Goal: Transaction & Acquisition: Book appointment/travel/reservation

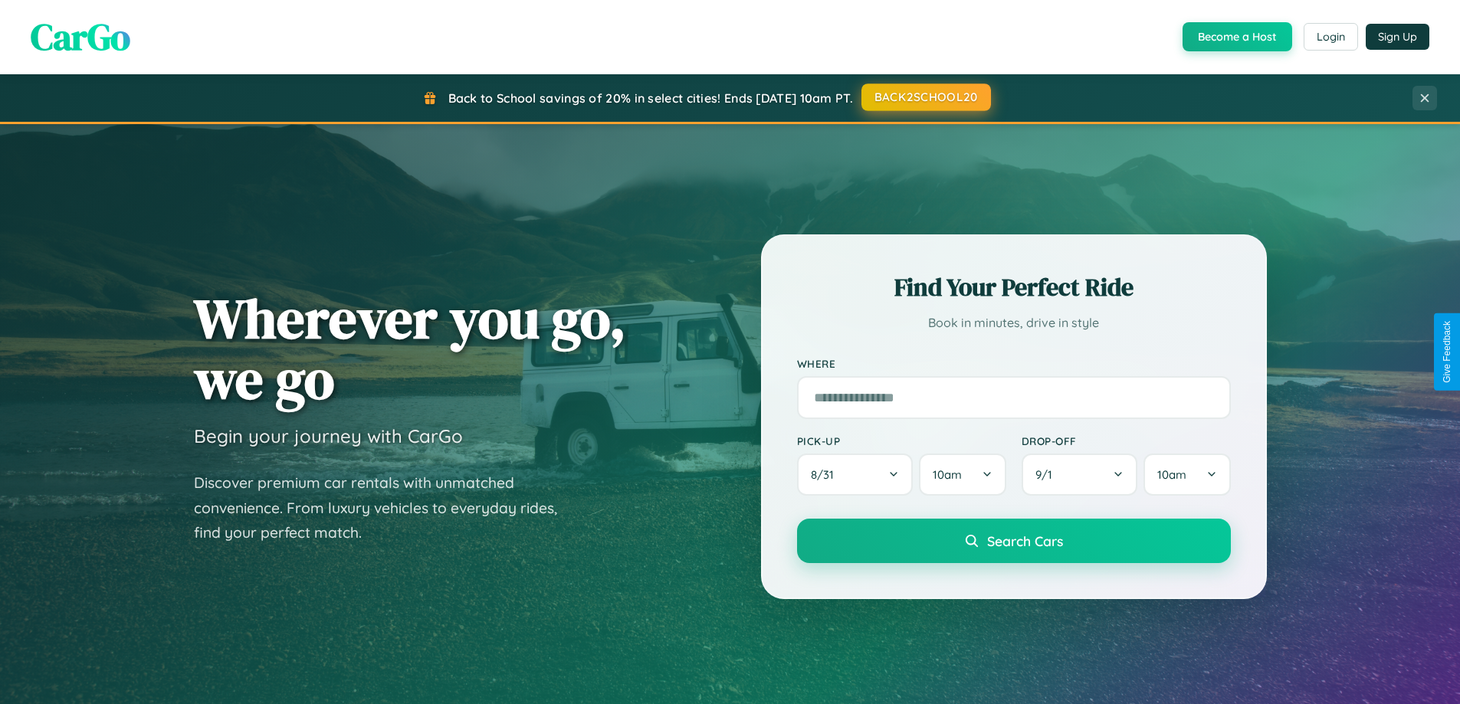
click at [925, 97] on button "BACK2SCHOOL20" at bounding box center [925, 98] width 129 height 28
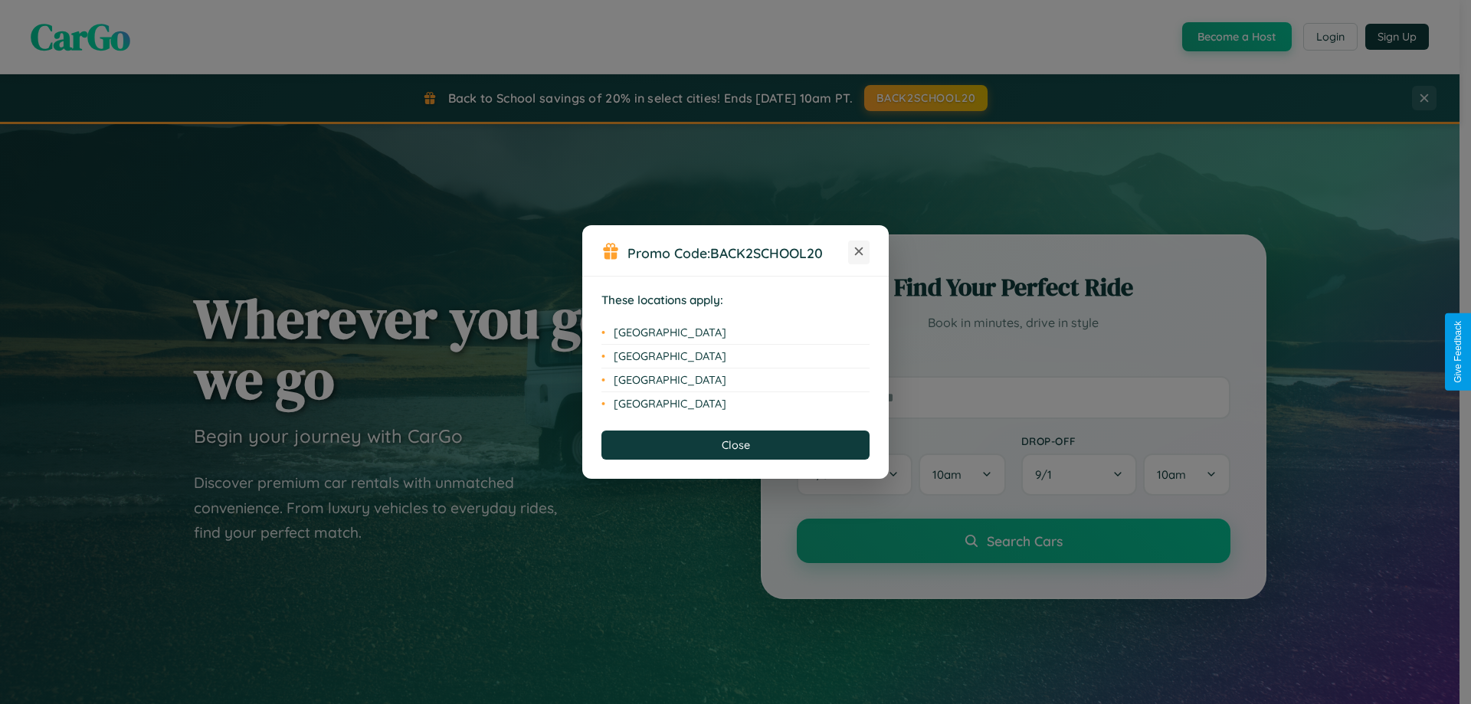
click at [859, 252] on icon at bounding box center [859, 252] width 8 height 8
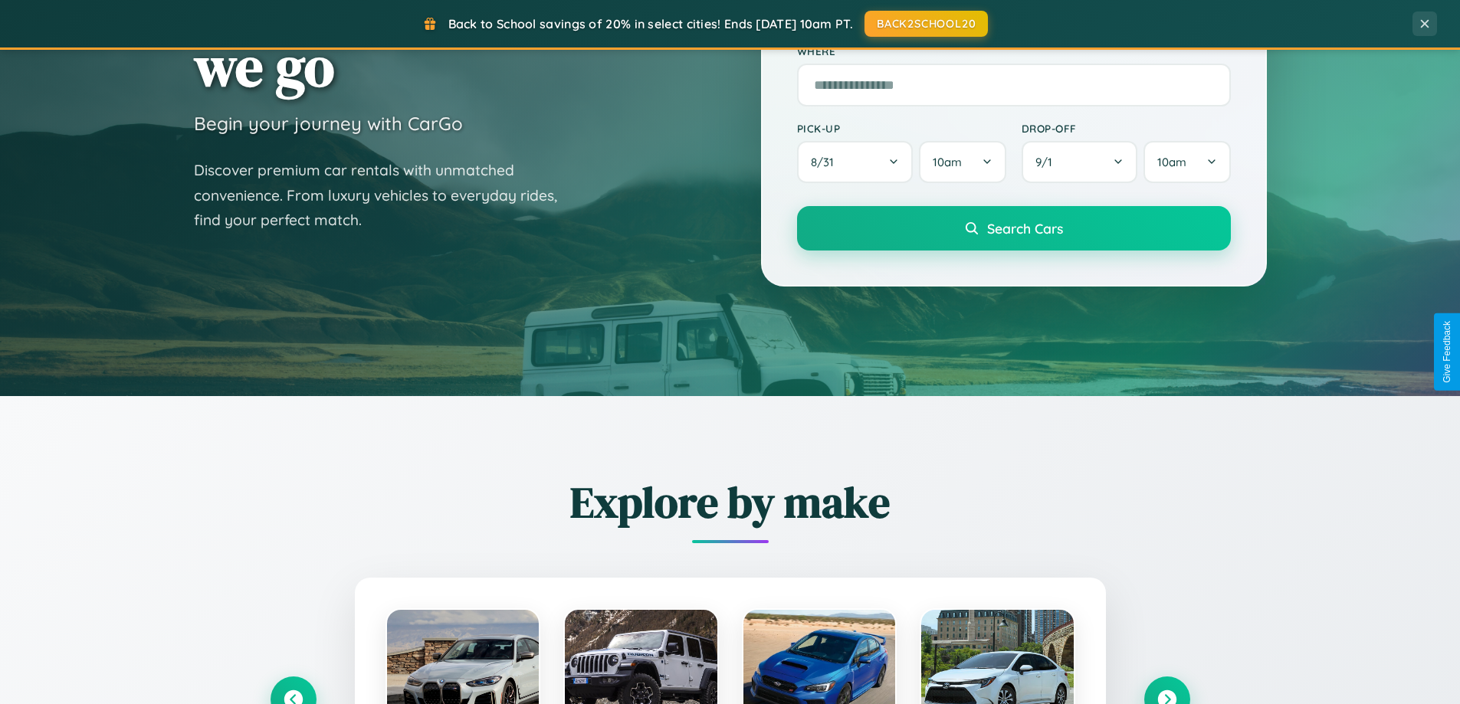
scroll to position [1054, 0]
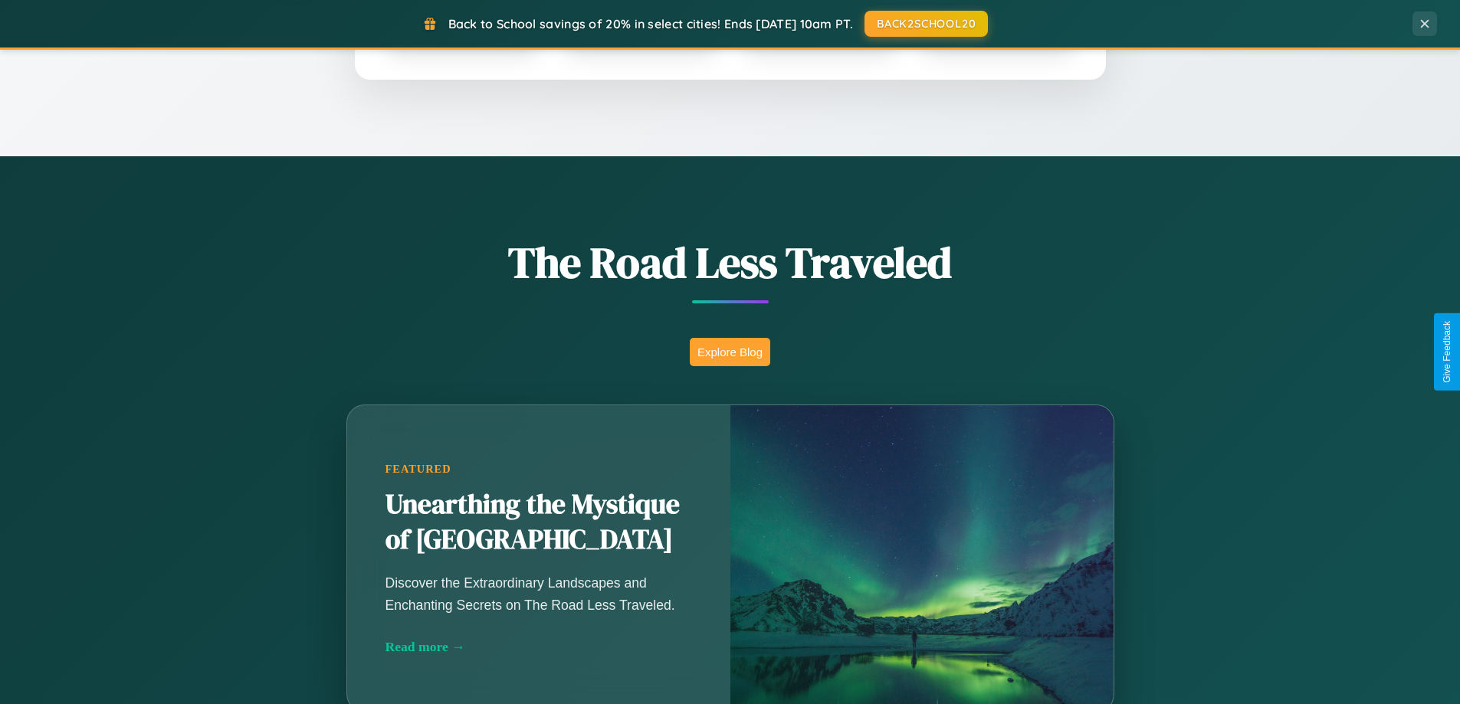
click at [729, 352] on button "Explore Blog" at bounding box center [730, 352] width 80 height 28
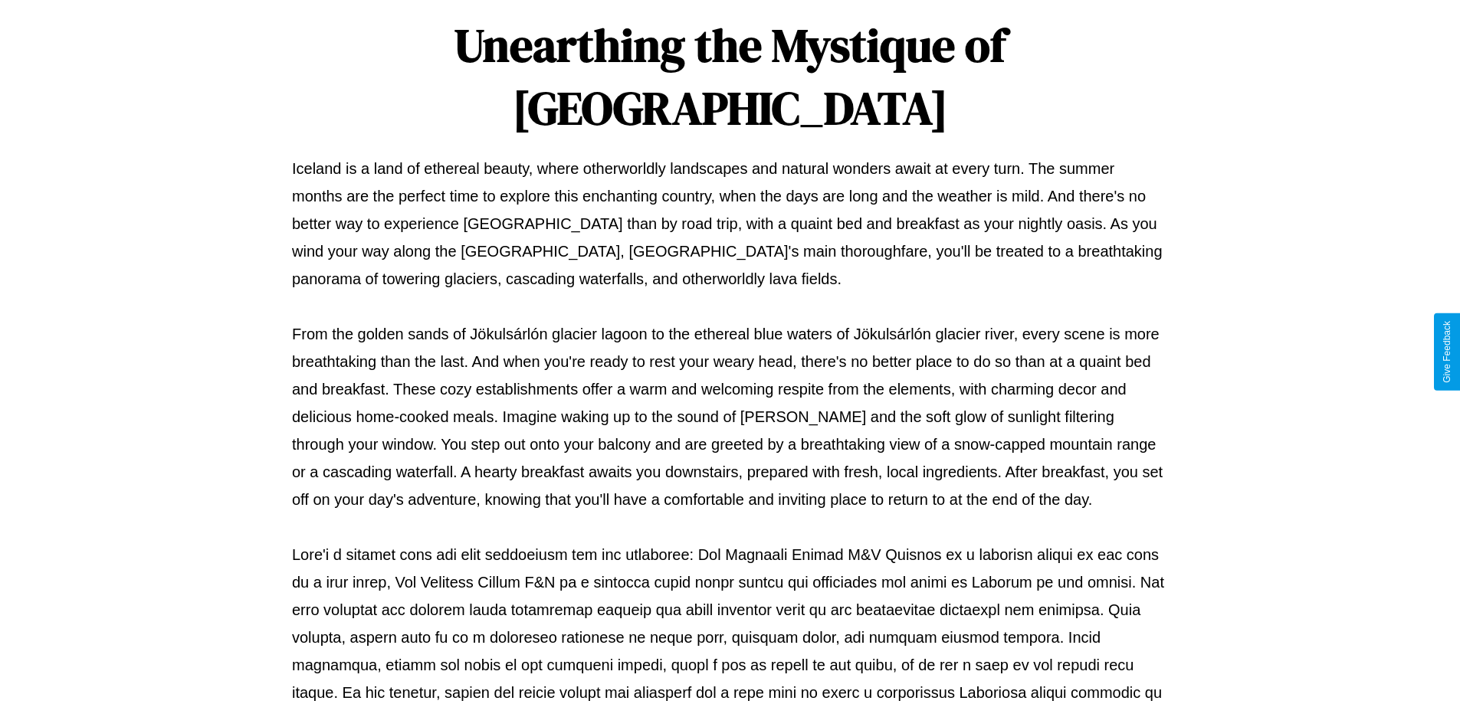
scroll to position [496, 0]
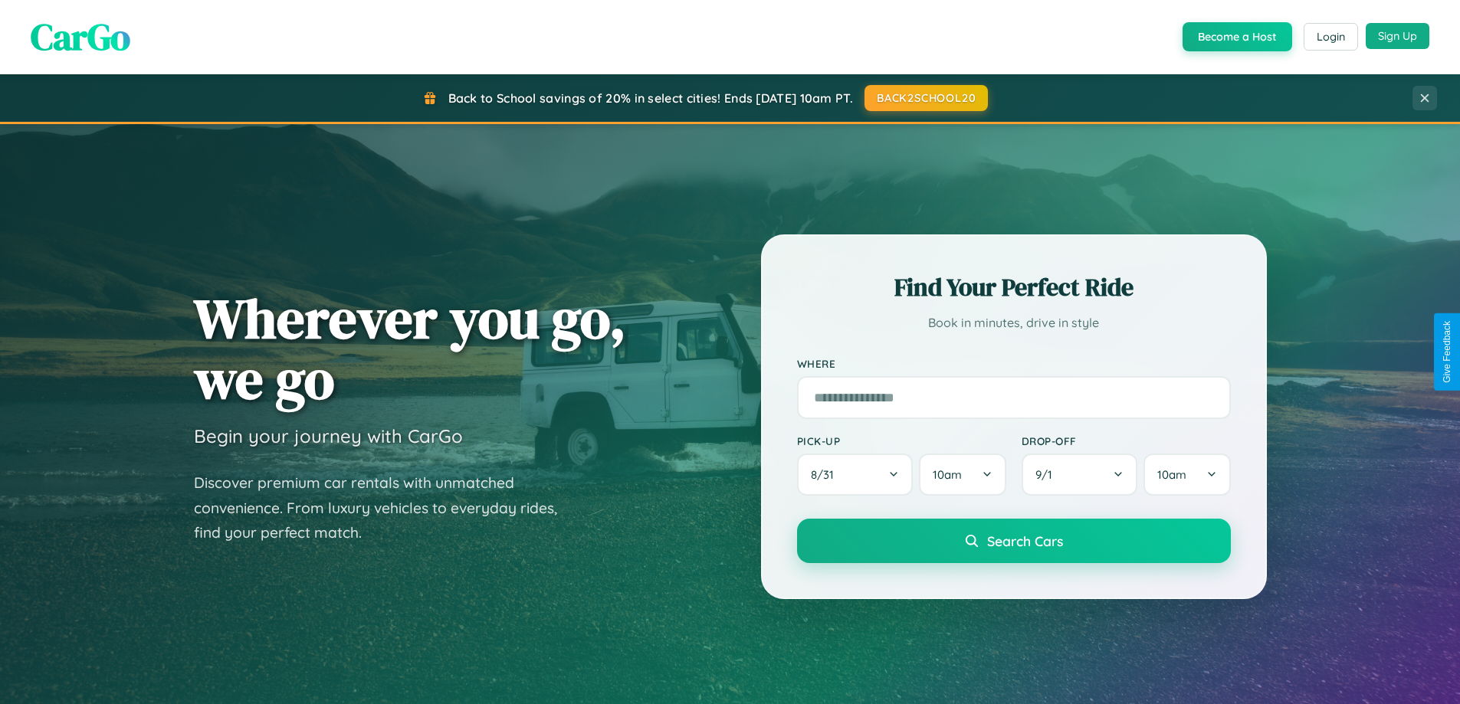
click at [1397, 36] on button "Sign Up" at bounding box center [1397, 36] width 64 height 26
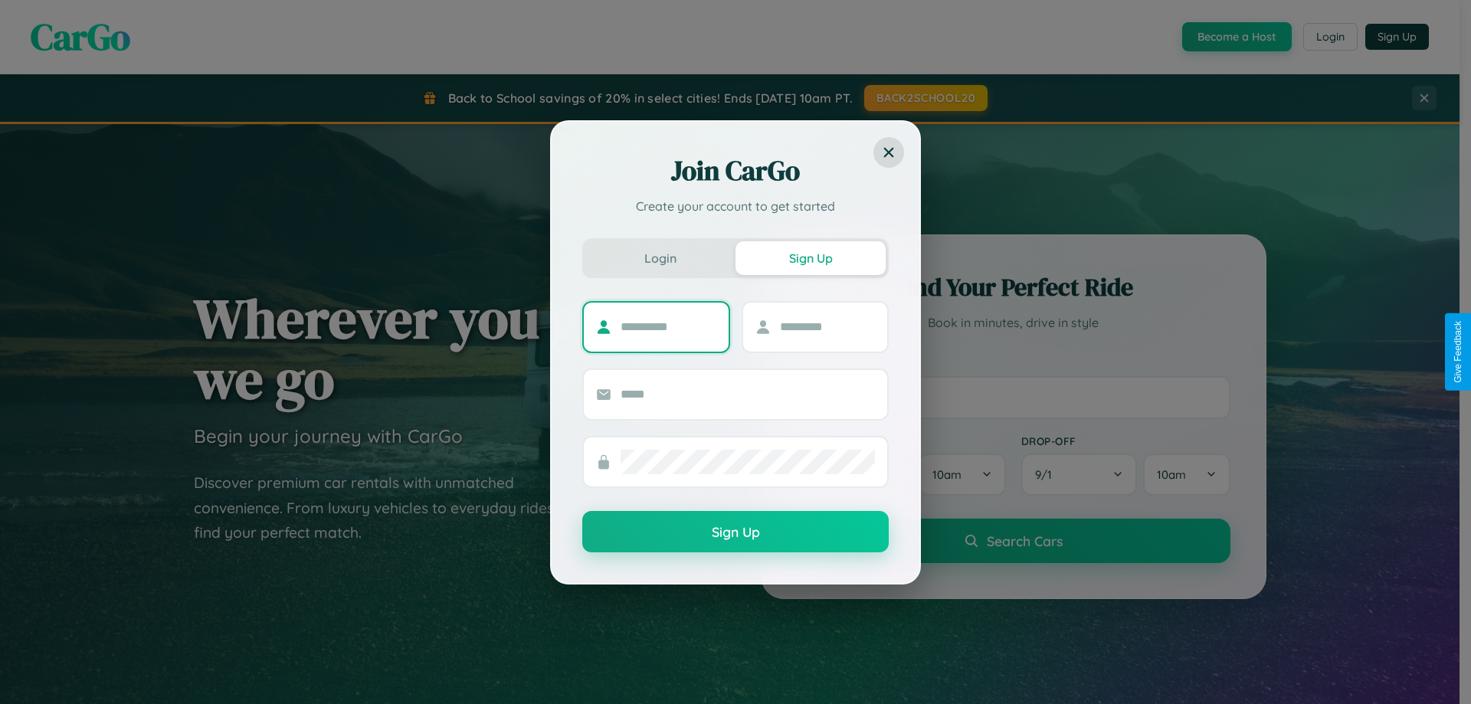
click at [668, 326] on input "text" at bounding box center [669, 327] width 96 height 25
type input "*****"
click at [827, 326] on input "text" at bounding box center [828, 327] width 96 height 25
type input "******"
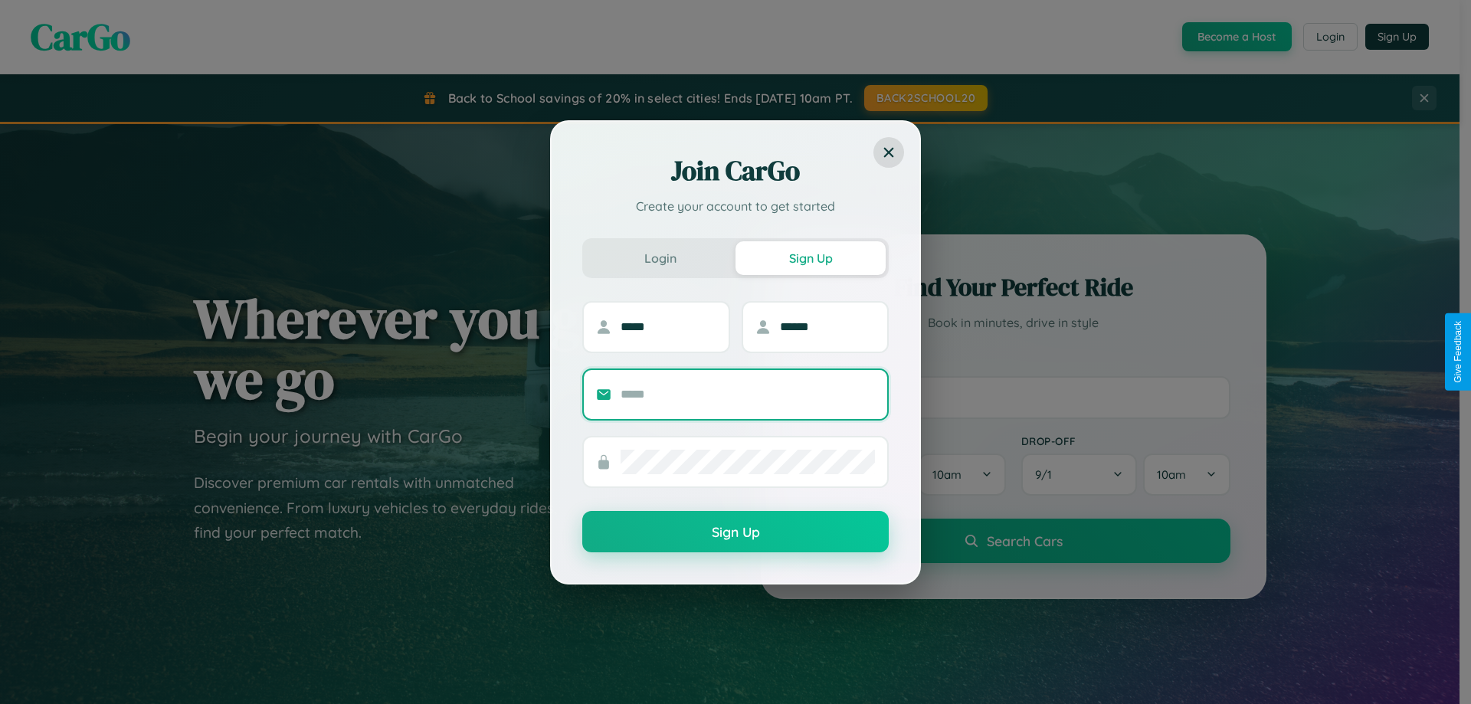
click at [748, 394] on input "text" at bounding box center [748, 394] width 254 height 25
type input "**********"
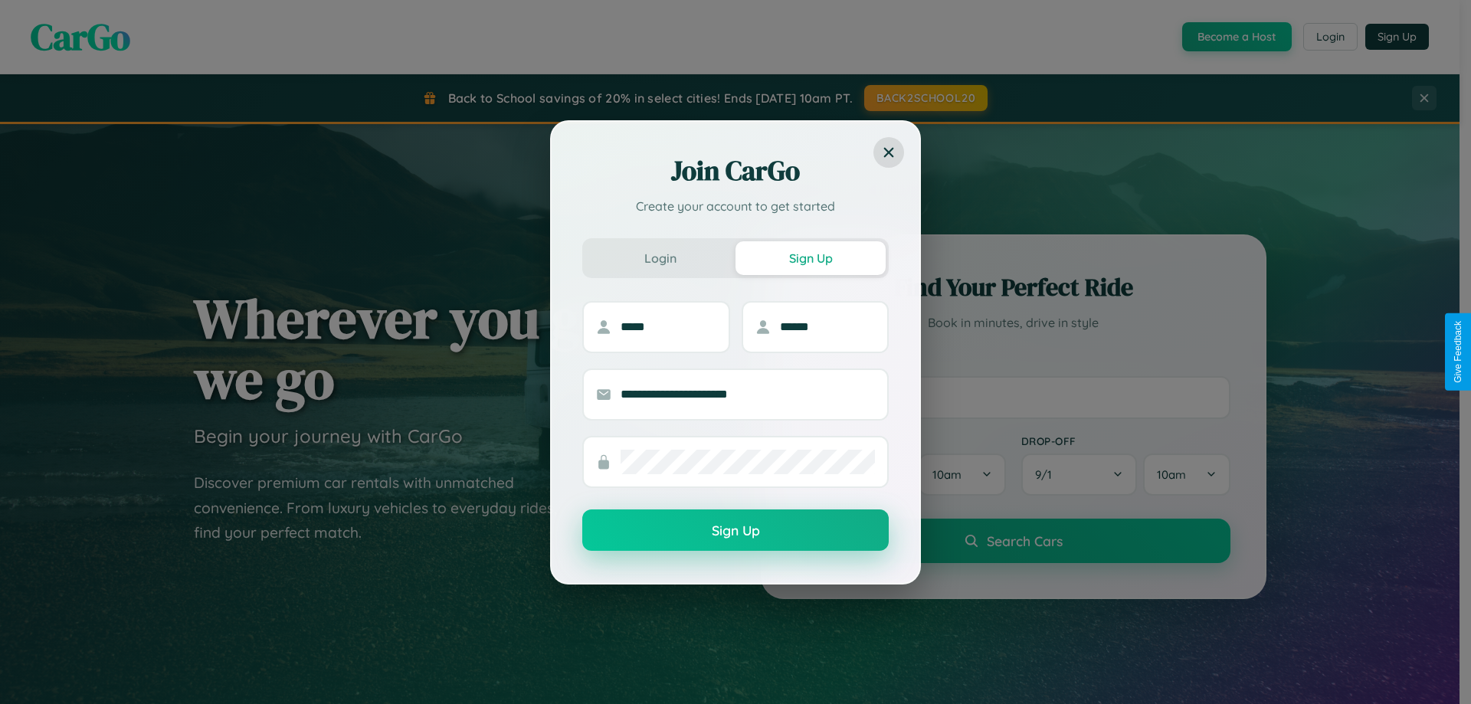
click at [736, 531] on button "Sign Up" at bounding box center [735, 530] width 307 height 41
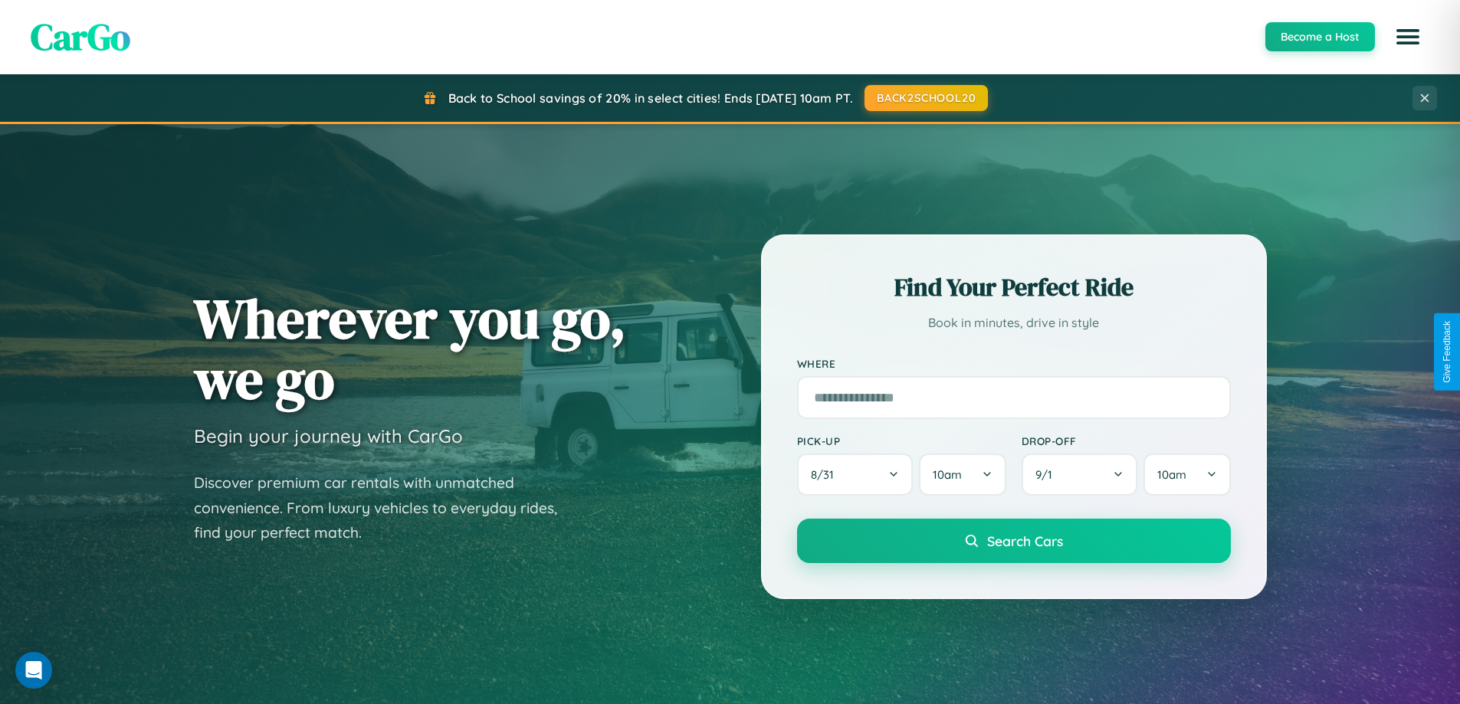
scroll to position [661, 0]
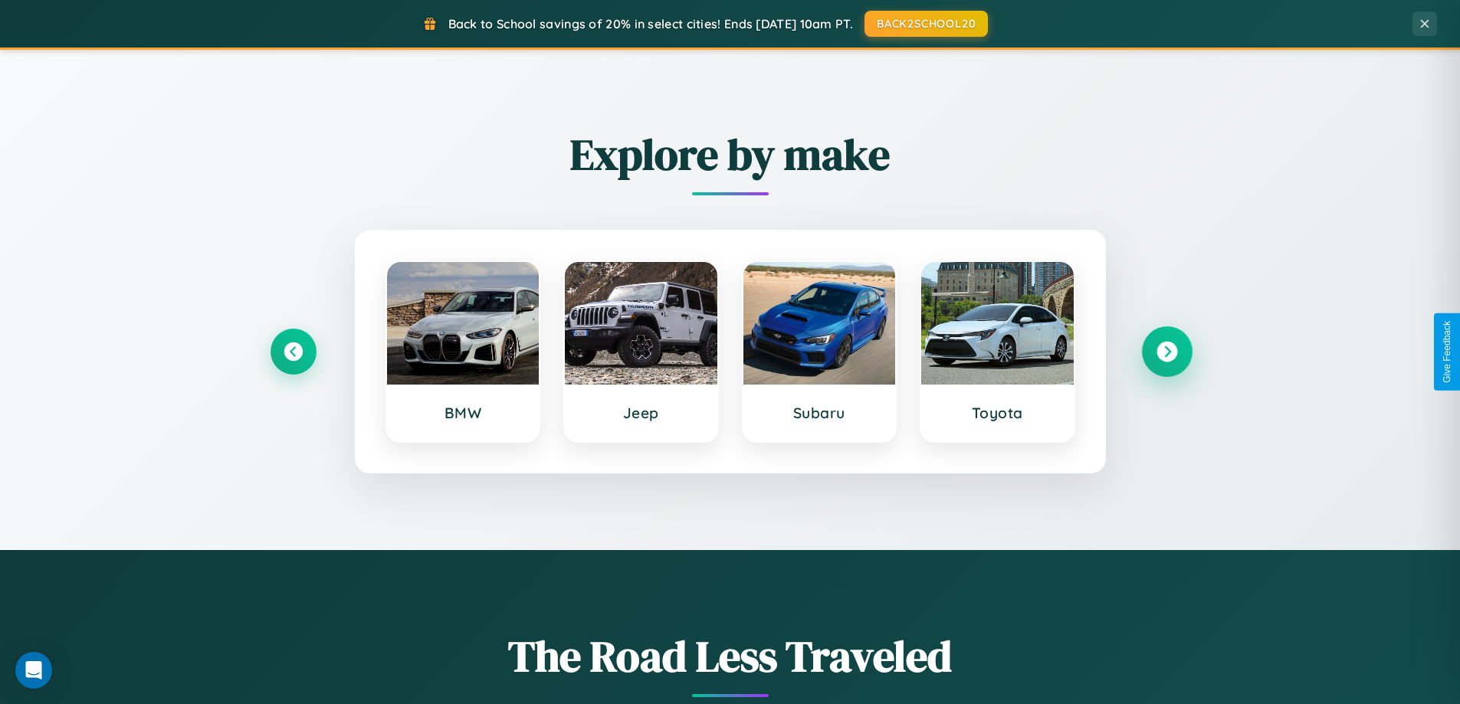
click at [1166, 352] on icon at bounding box center [1166, 352] width 21 height 21
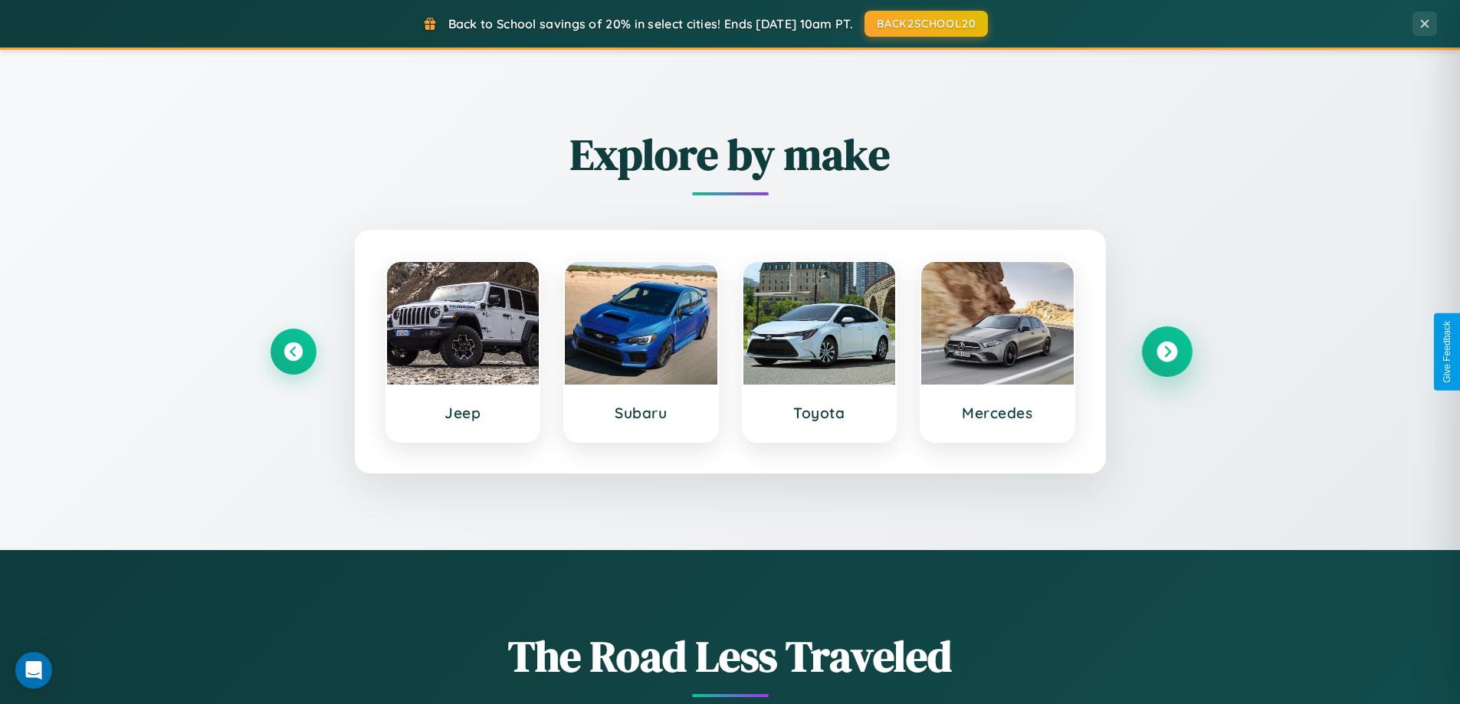
click at [1166, 352] on icon at bounding box center [1166, 352] width 21 height 21
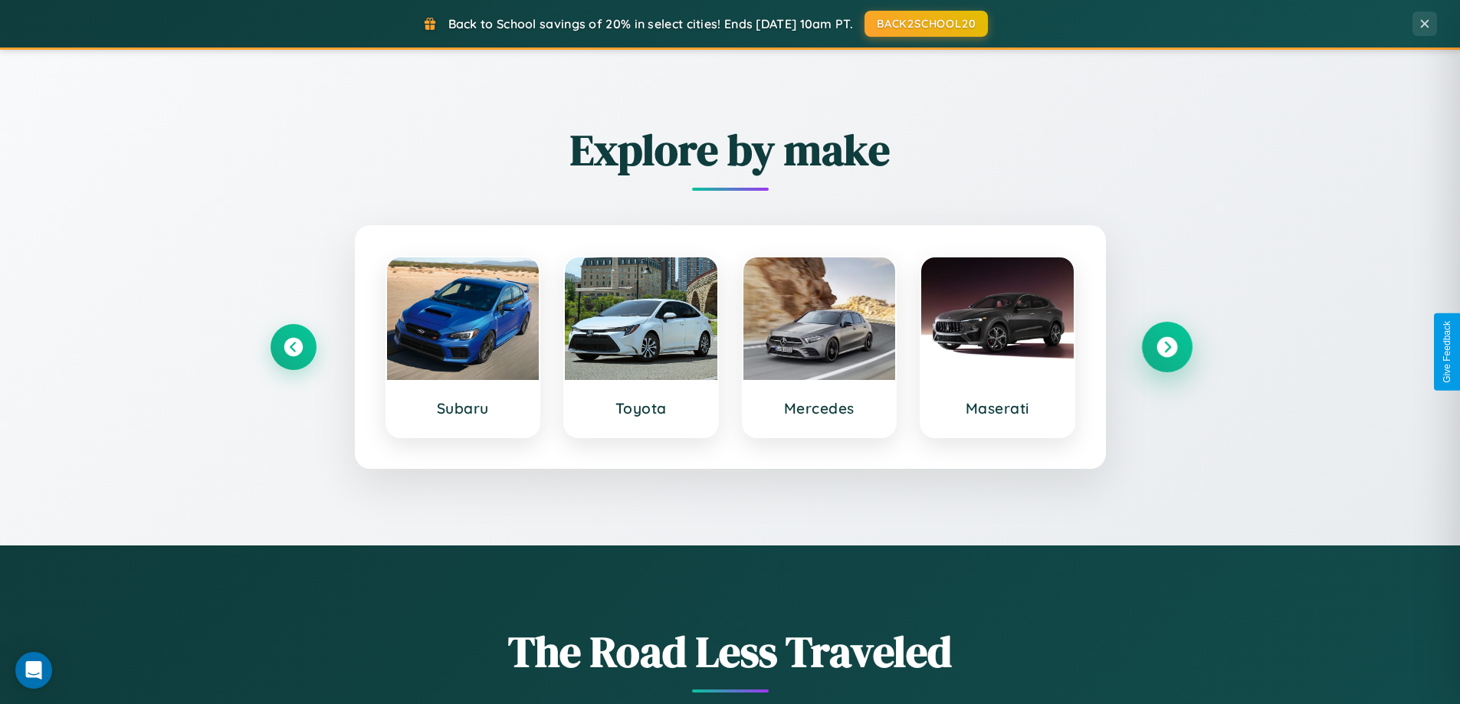
scroll to position [0, 0]
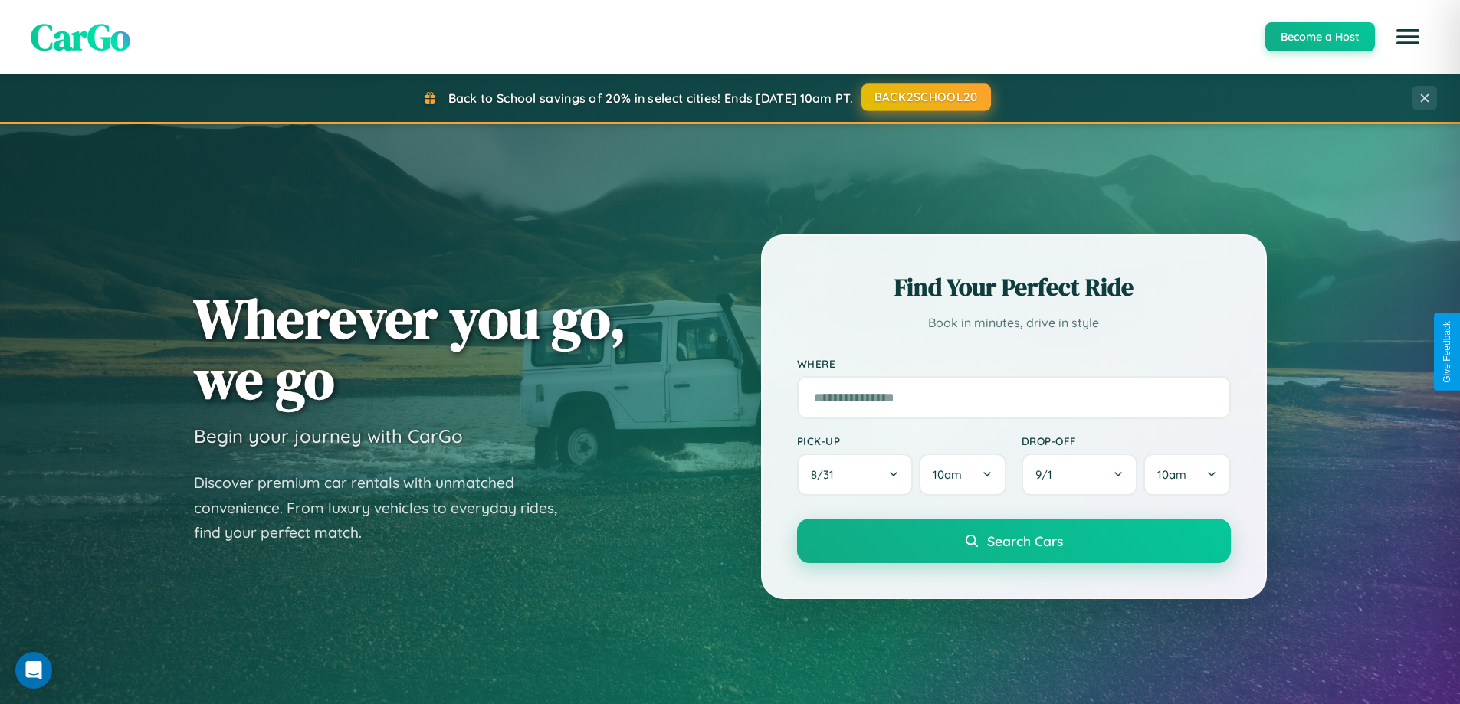
click at [925, 97] on button "BACK2SCHOOL20" at bounding box center [925, 98] width 129 height 28
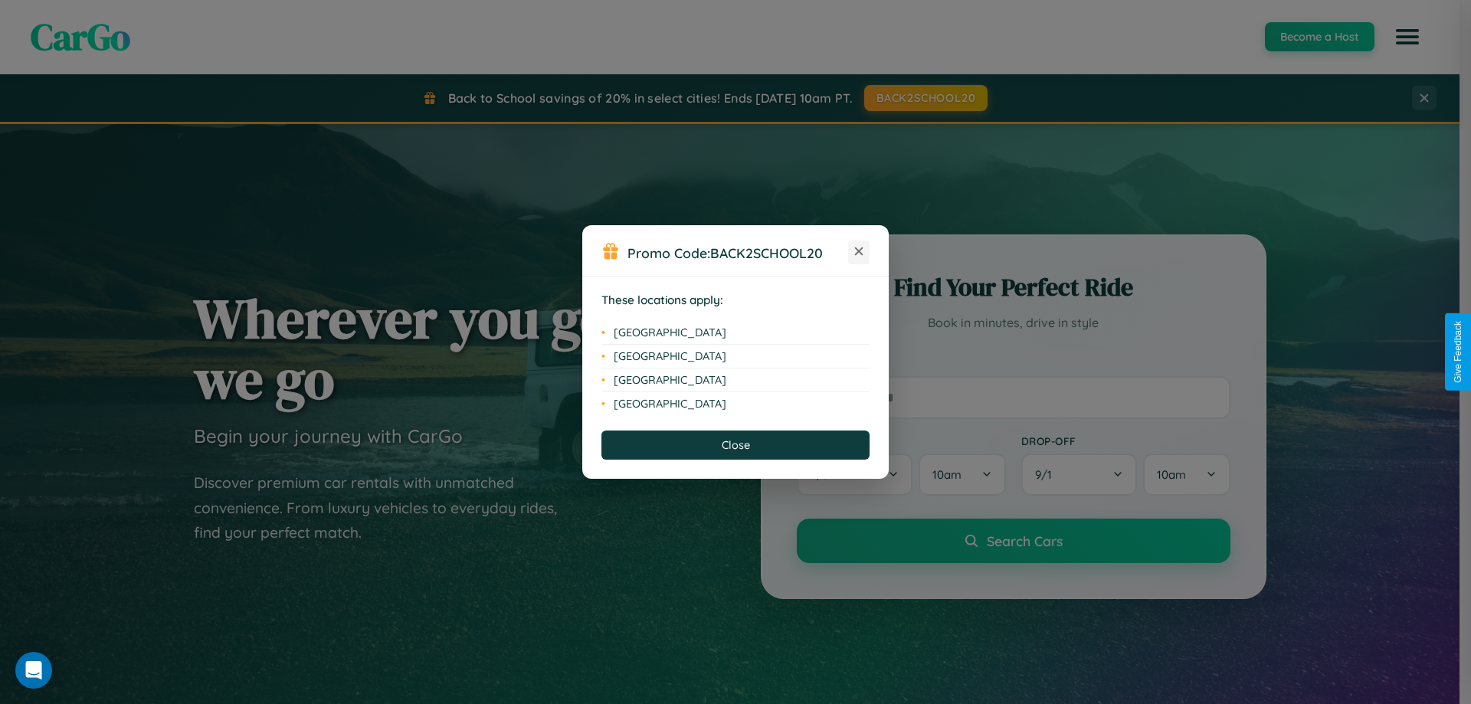
click at [859, 252] on icon at bounding box center [859, 252] width 8 height 8
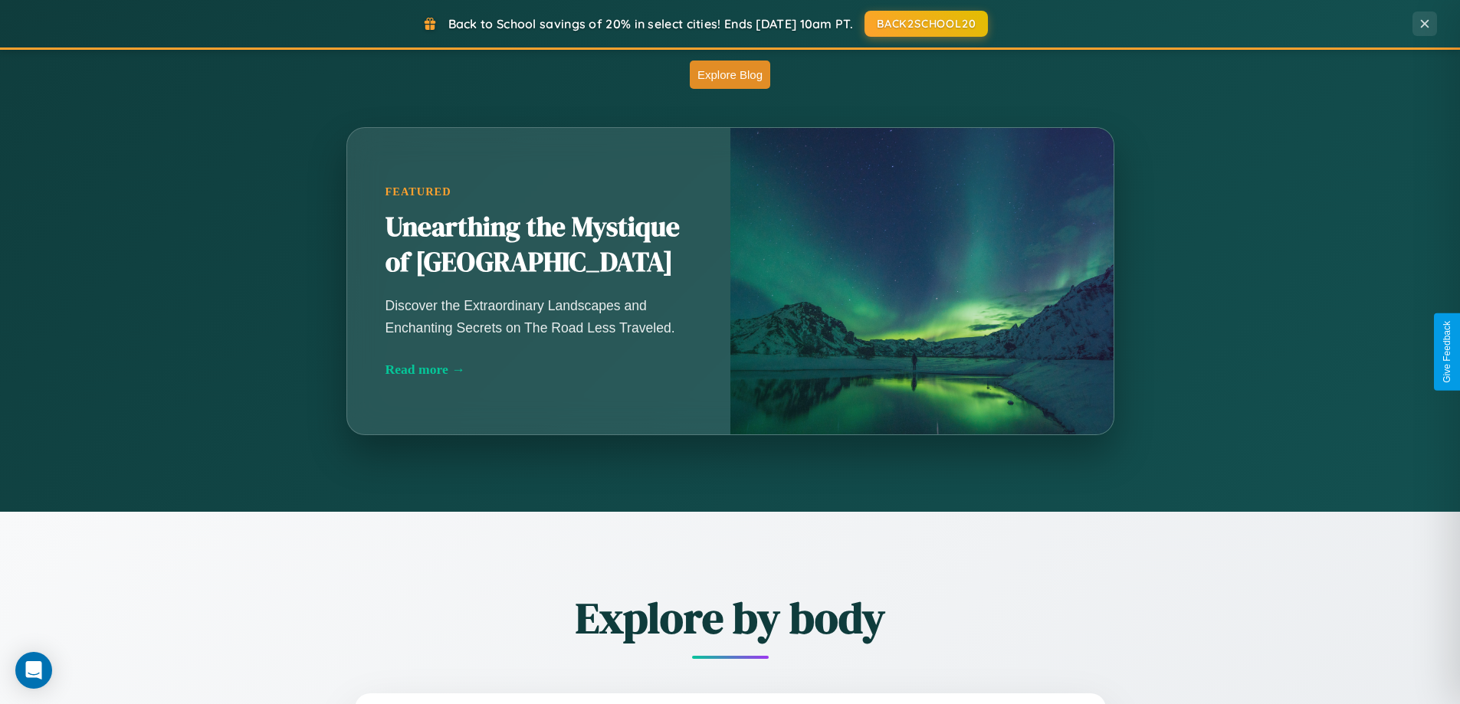
scroll to position [2462, 0]
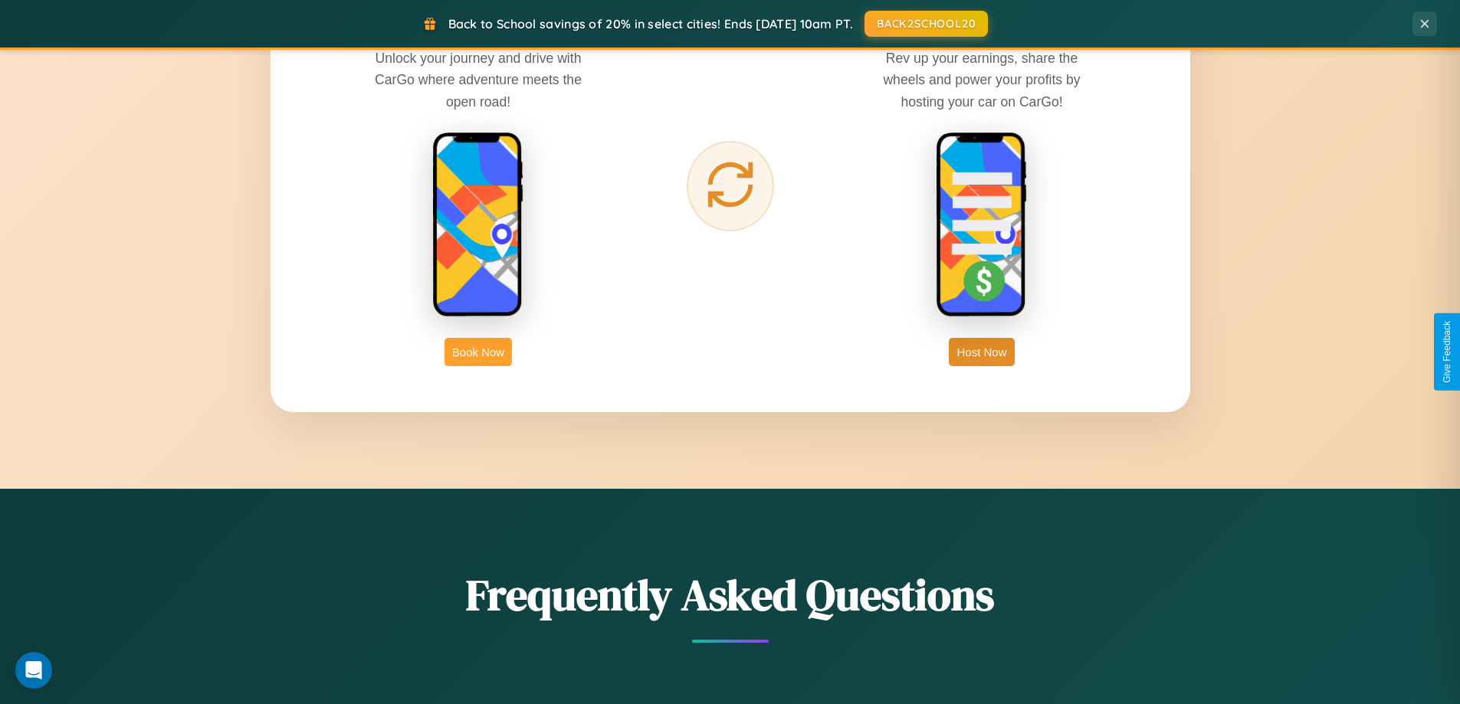
click at [478, 352] on button "Book Now" at bounding box center [477, 352] width 67 height 28
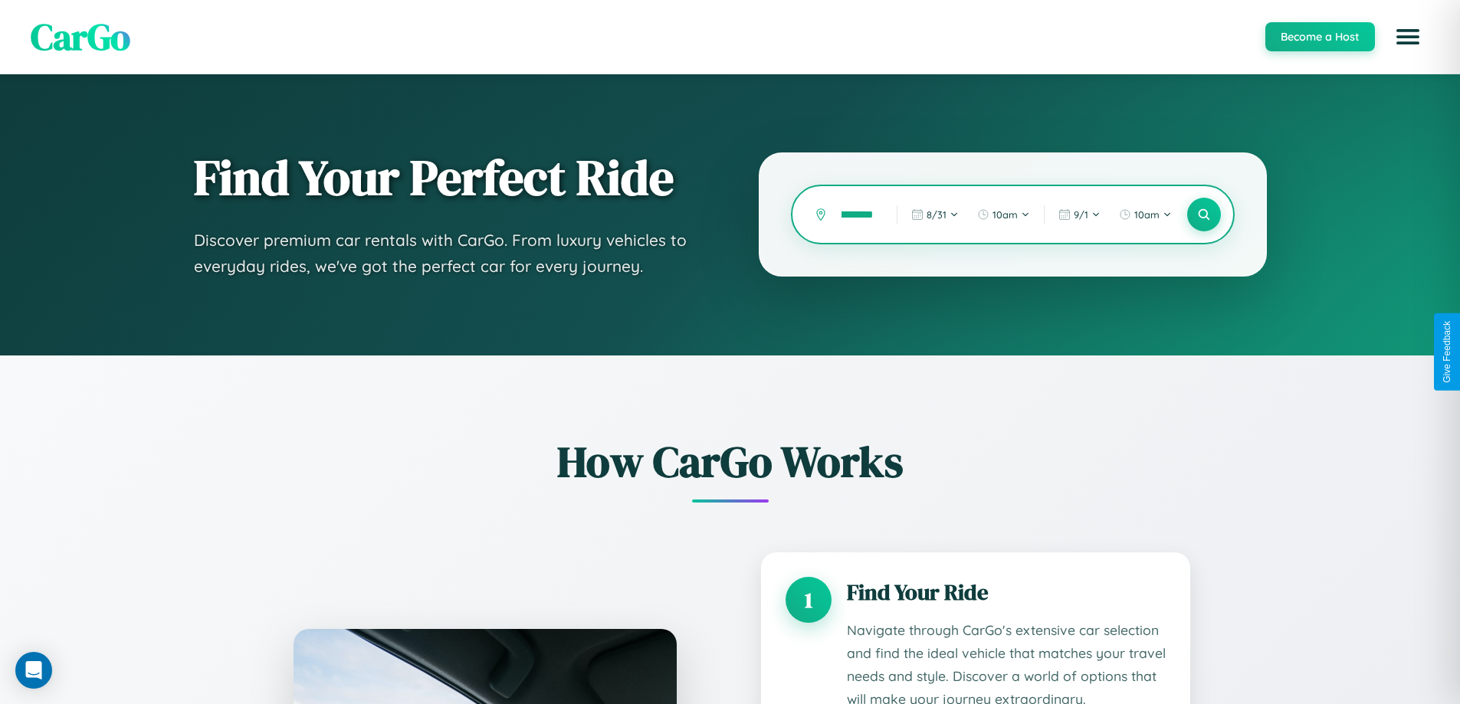
type input "**********"
